Goal: Transaction & Acquisition: Purchase product/service

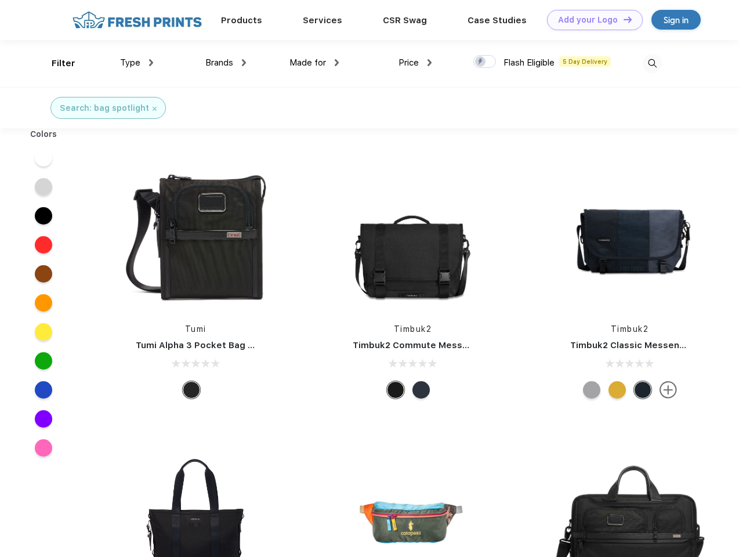
scroll to position [1, 0]
click at [591, 20] on link "Add your Logo Design Tool" at bounding box center [595, 20] width 96 height 20
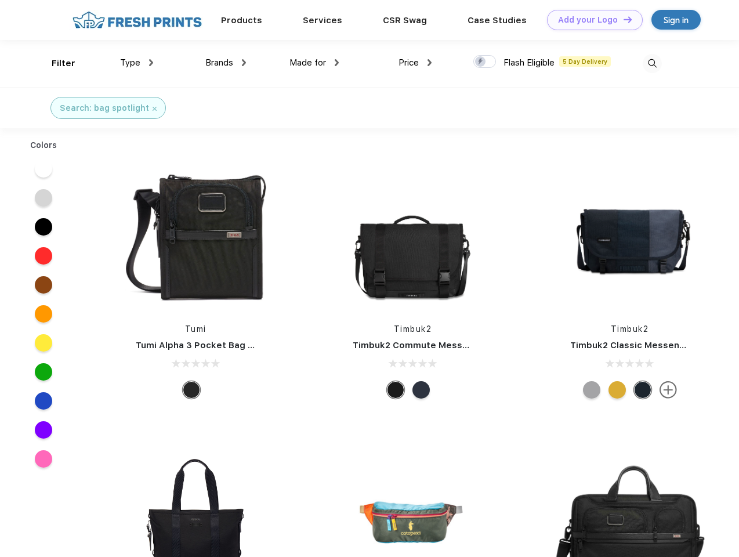
click at [0, 0] on div "Design Tool" at bounding box center [0, 0] width 0 height 0
click at [622, 19] on link "Add your Logo Design Tool" at bounding box center [595, 20] width 96 height 20
click at [56, 63] on div "Filter" at bounding box center [64, 63] width 24 height 13
click at [137, 63] on span "Type" at bounding box center [130, 62] width 20 height 10
click at [226, 63] on span "Brands" at bounding box center [219, 62] width 28 height 10
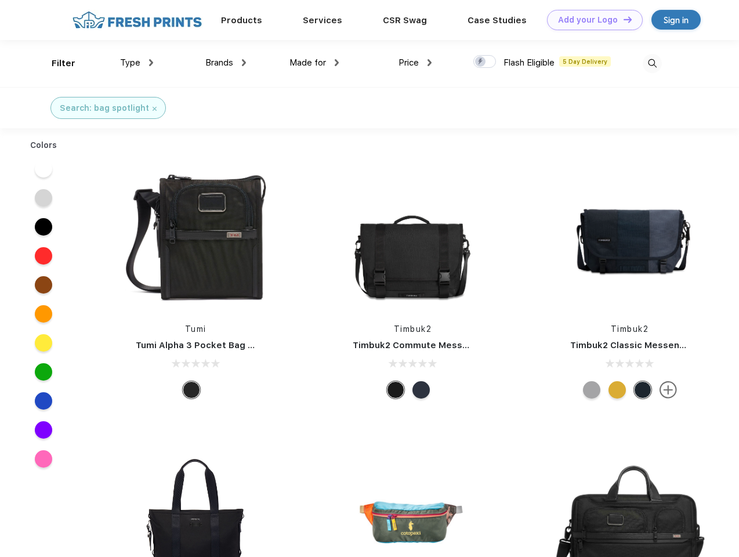
click at [314, 63] on span "Made for" at bounding box center [307, 62] width 37 height 10
click at [415, 63] on span "Price" at bounding box center [409, 62] width 20 height 10
click at [485, 62] on div at bounding box center [484, 61] width 23 height 13
click at [481, 62] on input "checkbox" at bounding box center [477, 59] width 8 height 8
click at [652, 63] on img at bounding box center [652, 63] width 19 height 19
